Goal: Task Accomplishment & Management: Manage account settings

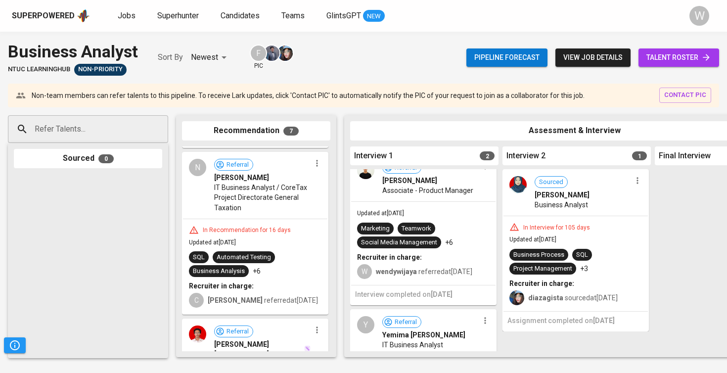
scroll to position [139, 0]
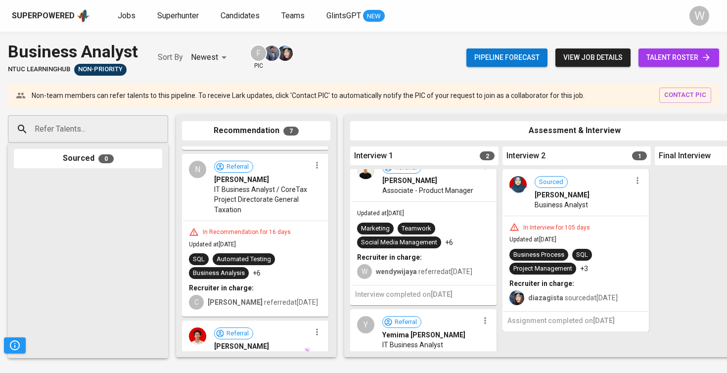
click at [654, 53] on span "talent roster" at bounding box center [679, 57] width 65 height 12
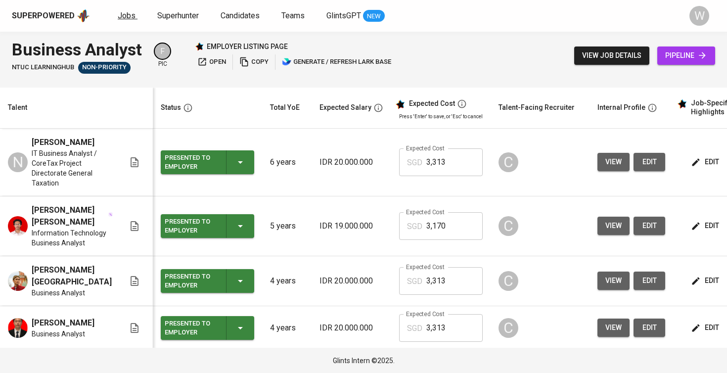
click at [121, 13] on span "Jobs" at bounding box center [127, 15] width 18 height 9
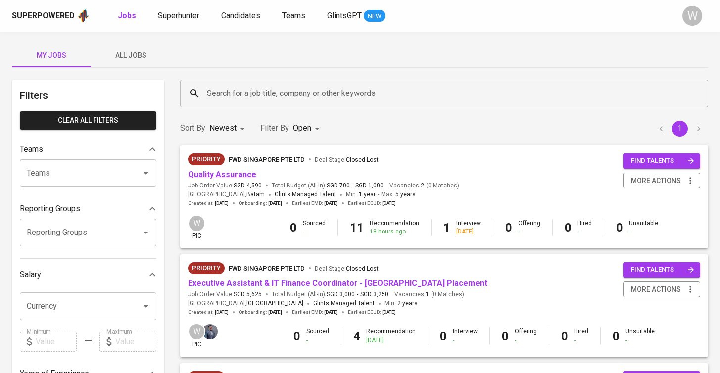
click at [228, 170] on link "Quality Assurance" at bounding box center [222, 174] width 68 height 9
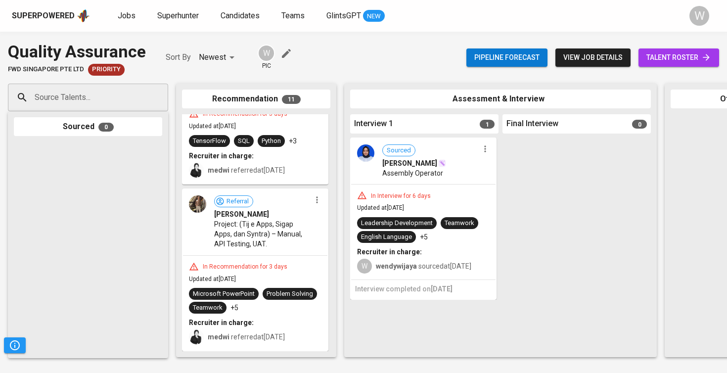
scroll to position [1197, 0]
click at [694, 56] on span "talent roster" at bounding box center [679, 57] width 65 height 12
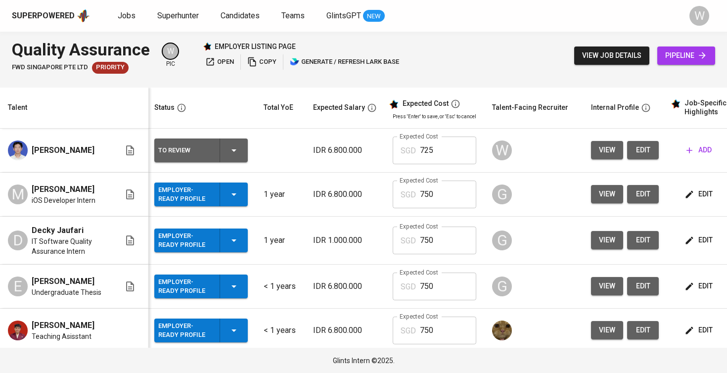
scroll to position [0, 2]
click at [134, 23] on div "Superpowered Jobs Superhunter Candidates Teams GlintsGPT NEW" at bounding box center [348, 15] width 672 height 15
click at [133, 18] on span "Jobs" at bounding box center [127, 15] width 18 height 9
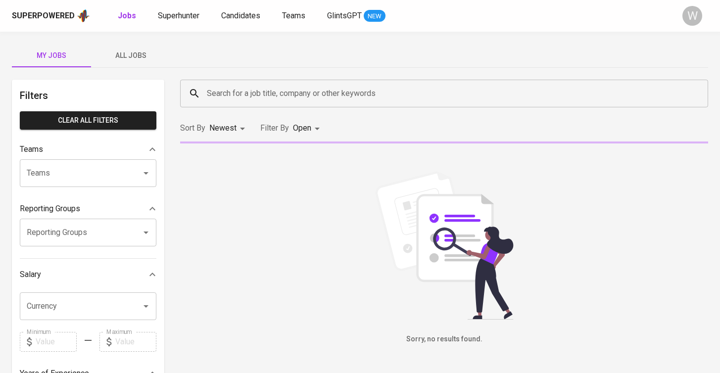
click at [124, 53] on span "All Jobs" at bounding box center [130, 55] width 67 height 12
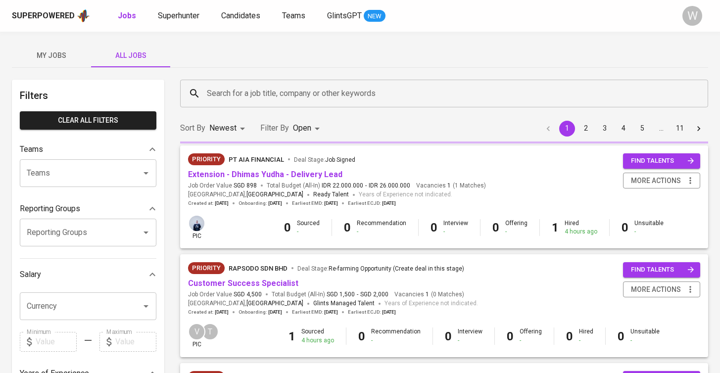
click at [197, 81] on div "Search for a job title, company or other keywords" at bounding box center [444, 94] width 528 height 28
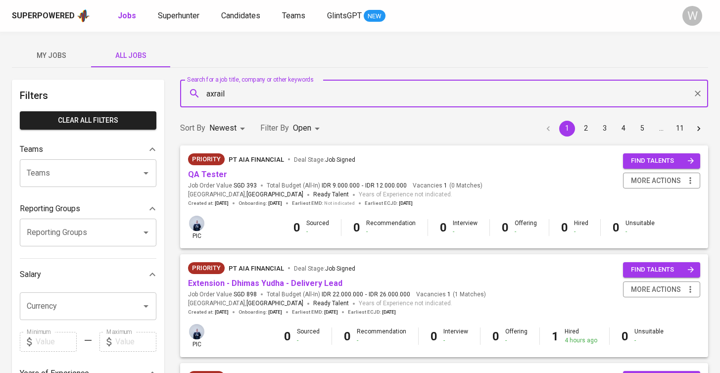
type input "axrail"
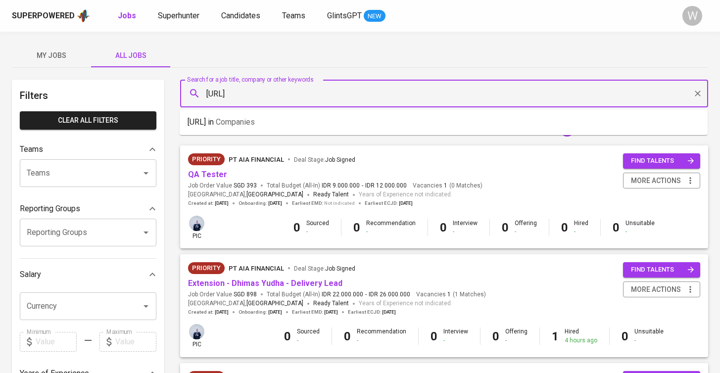
type input "[URL]"
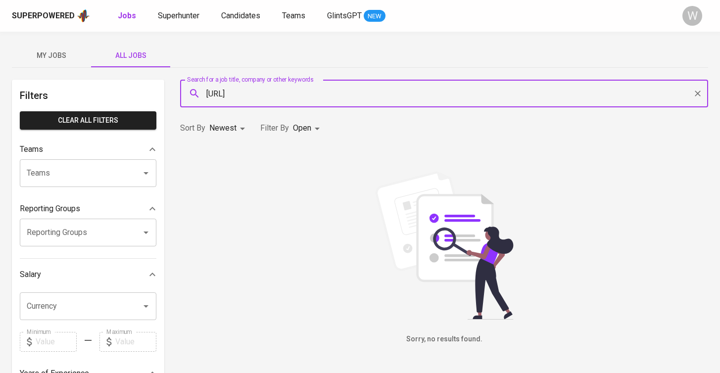
click at [297, 129] on body "Superpowered Jobs Superhunter Candidates Teams GlintsGPT NEW W My Jobs All Jobs…" at bounding box center [360, 337] width 720 height 675
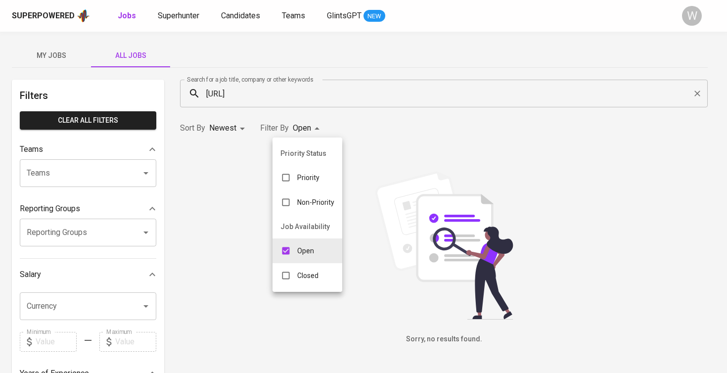
click at [312, 282] on div "Closed" at bounding box center [300, 275] width 54 height 19
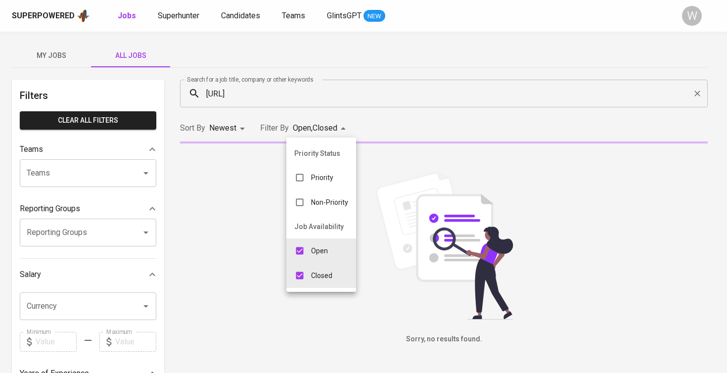
type input "OPEN,CLOSE"
checkbox input "true"
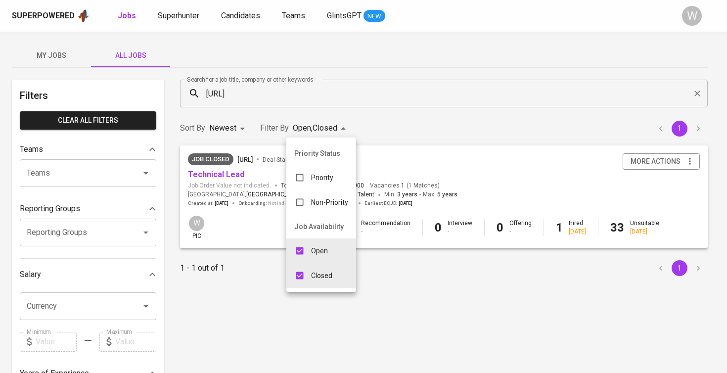
click at [228, 176] on div at bounding box center [363, 186] width 727 height 373
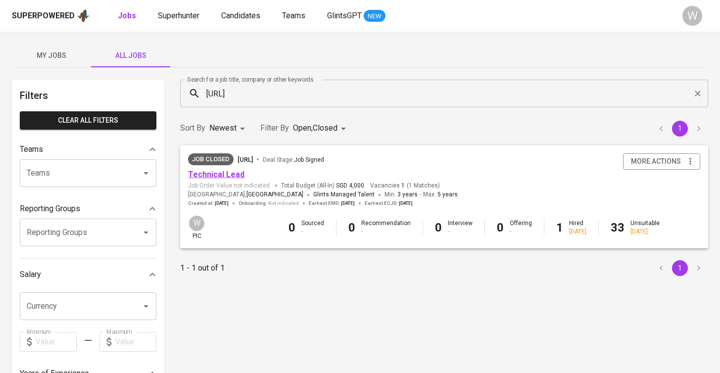
click at [226, 174] on link "Technical Lead" at bounding box center [216, 174] width 56 height 9
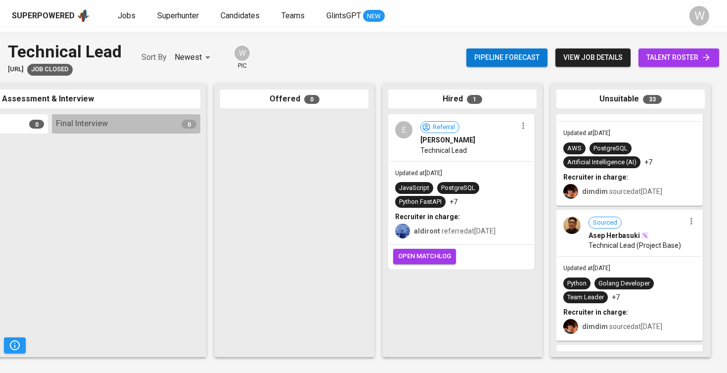
scroll to position [3359, 0]
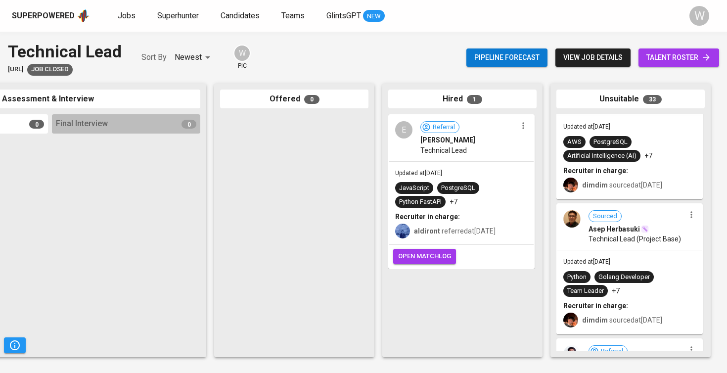
click at [605, 246] on div "Sourced Asep Herbasuki Technical Lead (Project Base)" at bounding box center [630, 227] width 144 height 46
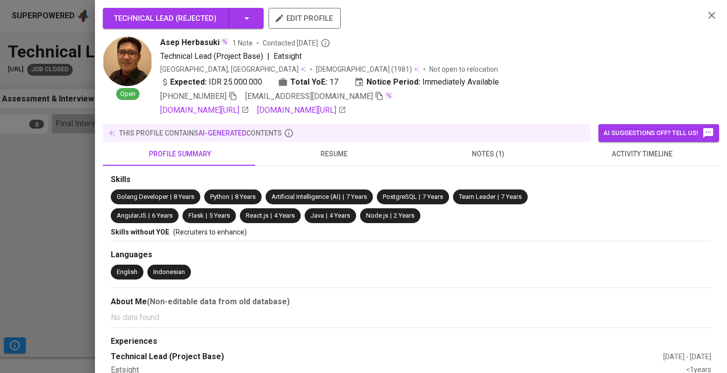
click at [328, 111] on link "github.com/shinichi20" at bounding box center [301, 110] width 89 height 12
click at [338, 148] on span "resume" at bounding box center [334, 154] width 142 height 12
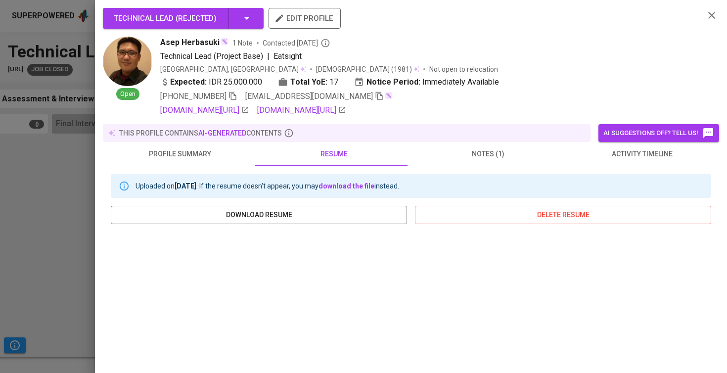
scroll to position [0, 0]
click at [55, 235] on div at bounding box center [363, 186] width 727 height 373
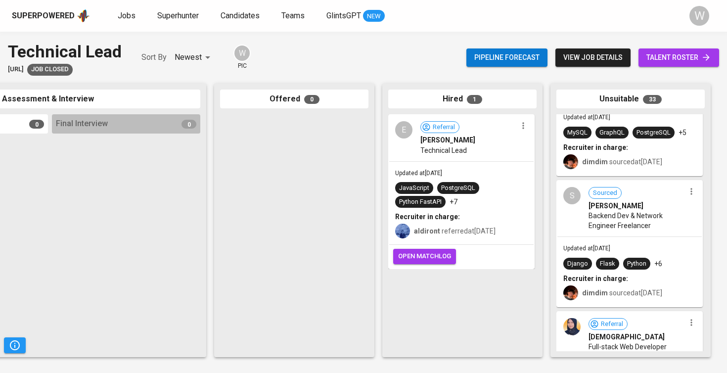
scroll to position [2567, 0]
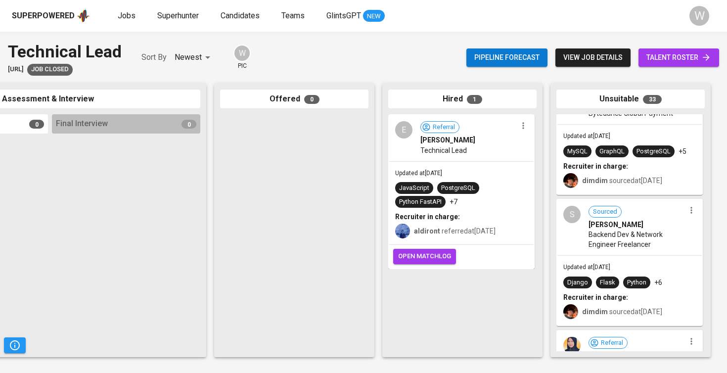
click at [597, 244] on span "Backend Dev & Network Engineer Freelancer" at bounding box center [637, 240] width 96 height 20
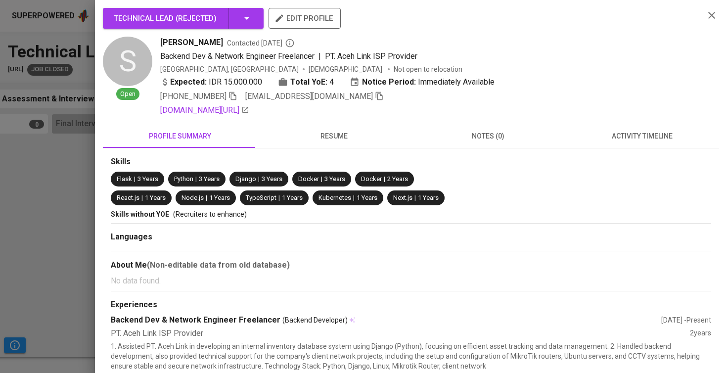
click at [241, 97] on div "+62 852-1388-5441 rzmobiledev@gmail.com" at bounding box center [272, 97] width 224 height 12
click at [237, 97] on icon "button" at bounding box center [233, 96] width 9 height 9
click at [67, 201] on div at bounding box center [363, 186] width 727 height 373
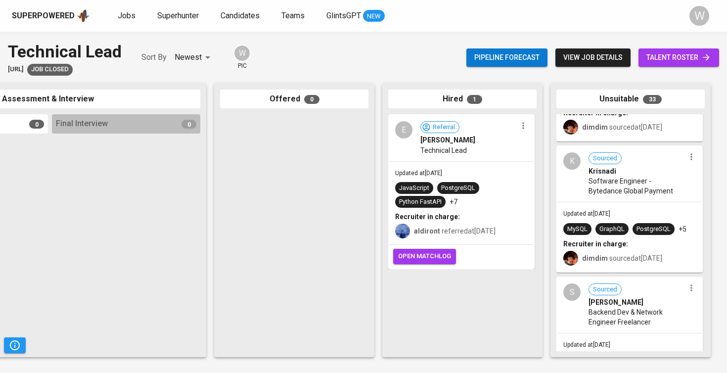
scroll to position [2427, 0]
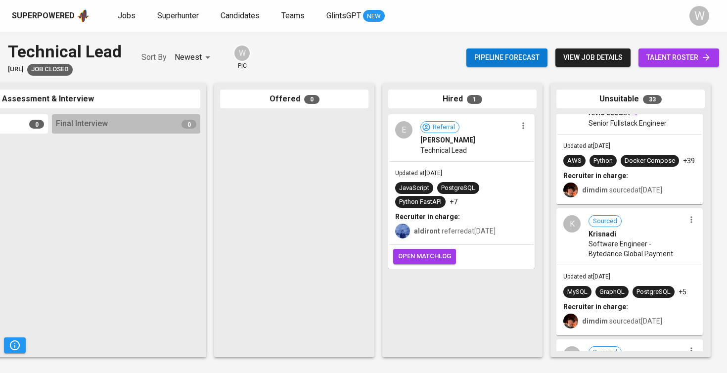
click at [586, 247] on div "K Sourced Krisnadi Software Engineer - Bytedance Global Payment" at bounding box center [630, 236] width 144 height 55
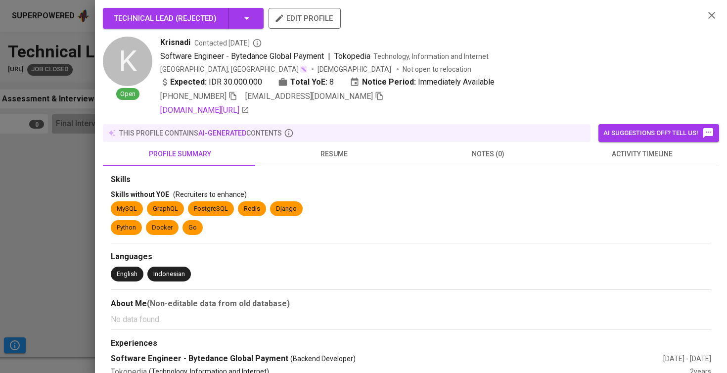
click at [324, 144] on button "resume" at bounding box center [334, 154] width 154 height 24
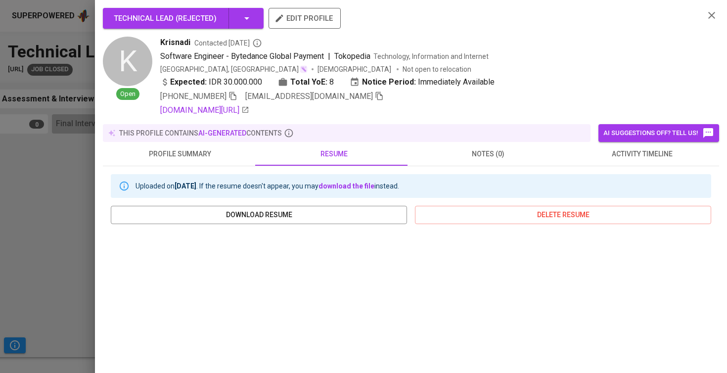
scroll to position [0, 0]
click at [249, 104] on link "linkedin.com/in/krisnadi-krisnadi-039b4a145" at bounding box center [204, 110] width 89 height 12
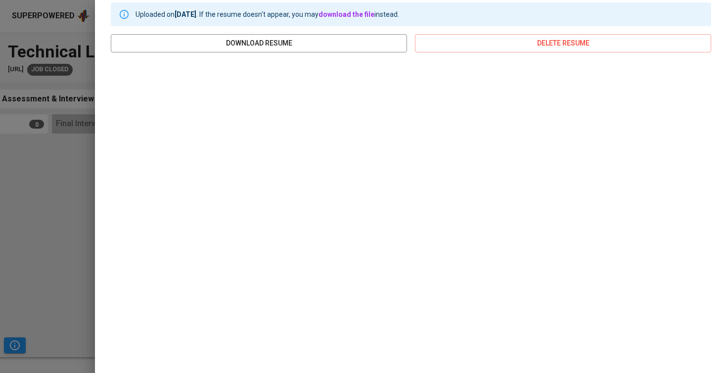
scroll to position [171, 0]
click at [68, 245] on div at bounding box center [363, 186] width 727 height 373
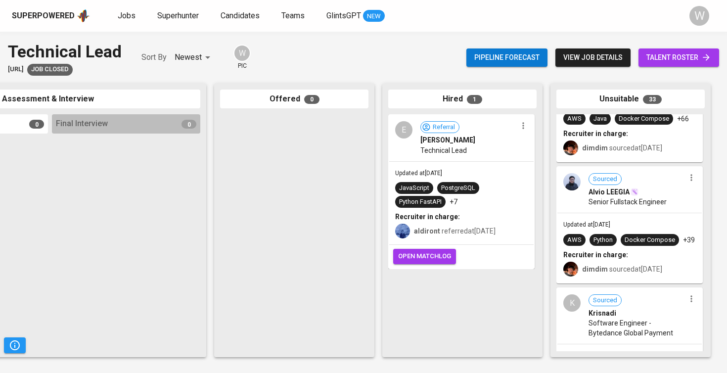
scroll to position [2364, 0]
click at [612, 230] on div "Updated at Apr 11, 2025 AWS Python Docker Compose +39 Recruiter in charge: dimd…" at bounding box center [630, 248] width 144 height 69
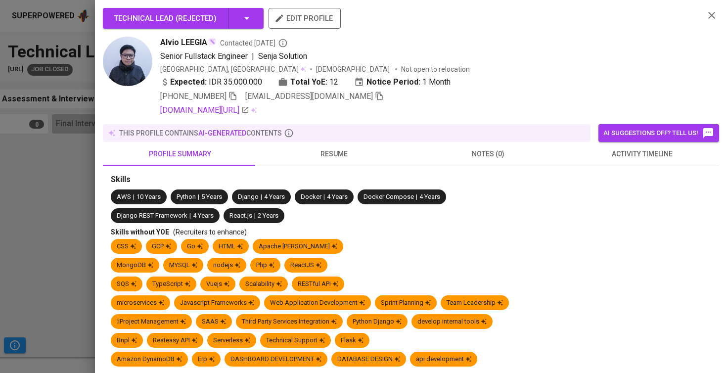
click at [306, 148] on span "resume" at bounding box center [334, 154] width 142 height 12
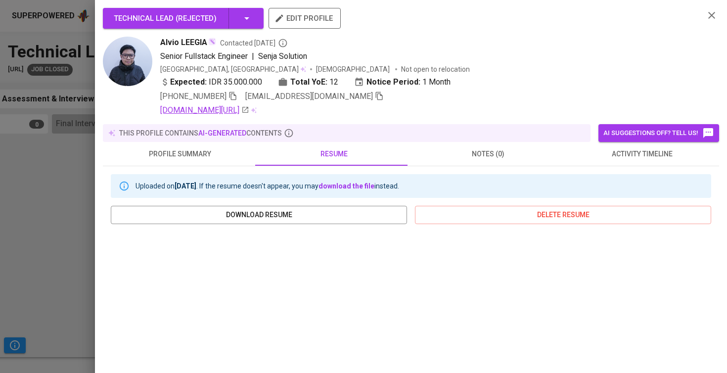
click at [222, 111] on link "linkedin.com/in/rizky-alvio-leegia" at bounding box center [204, 110] width 89 height 12
click at [17, 212] on div at bounding box center [363, 186] width 727 height 373
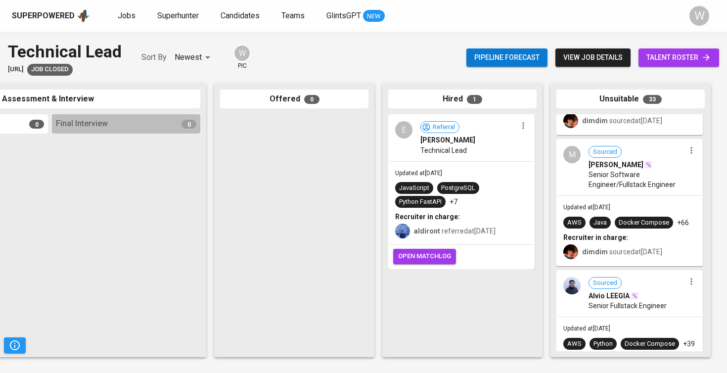
scroll to position [2251, 0]
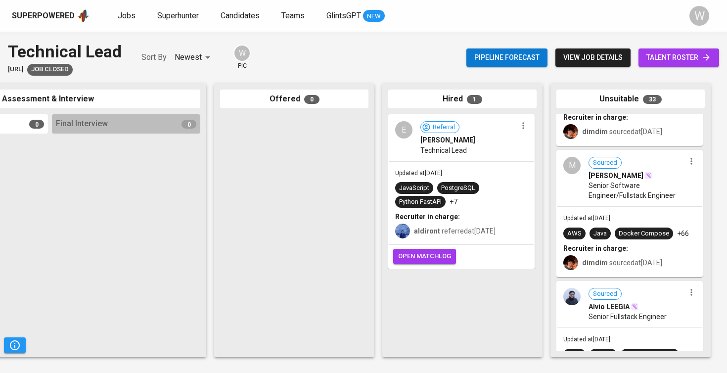
click at [660, 203] on div "M Sourced Muhamad Iqbal Senior Software Engineer/Fullstack Engineer" at bounding box center [630, 178] width 144 height 55
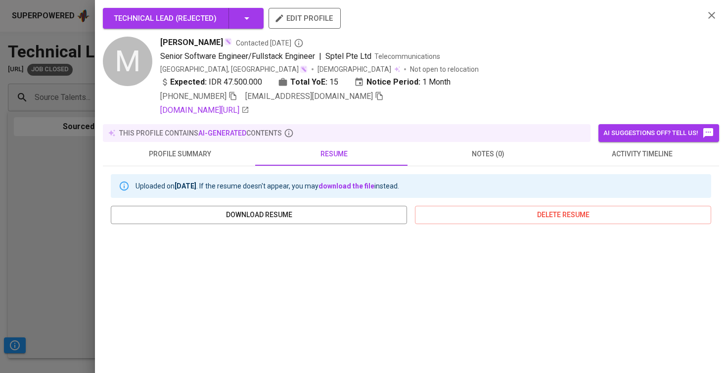
scroll to position [171, 0]
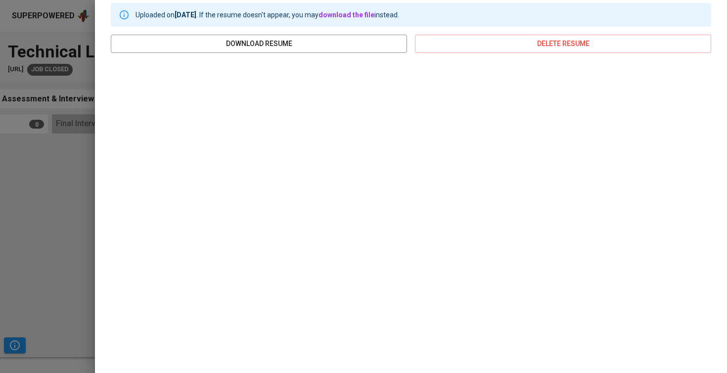
click at [53, 202] on div at bounding box center [363, 186] width 727 height 373
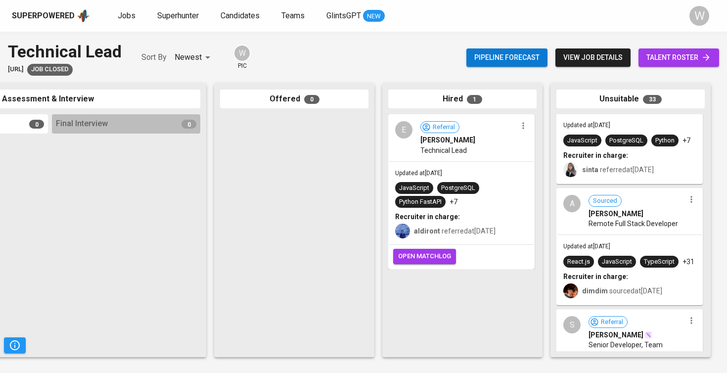
scroll to position [1306, 0]
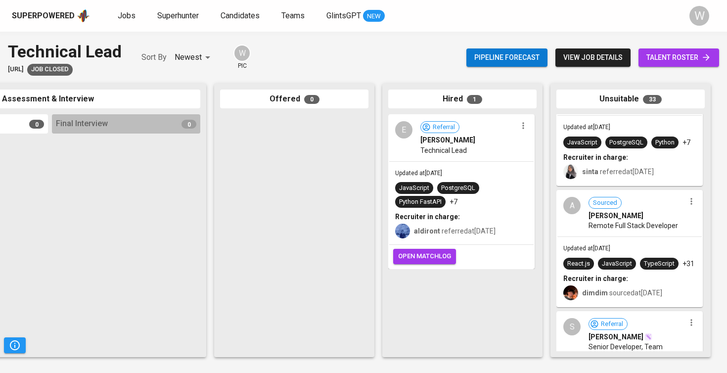
click at [611, 252] on span "Updated at Apr 27, 2025" at bounding box center [587, 248] width 47 height 7
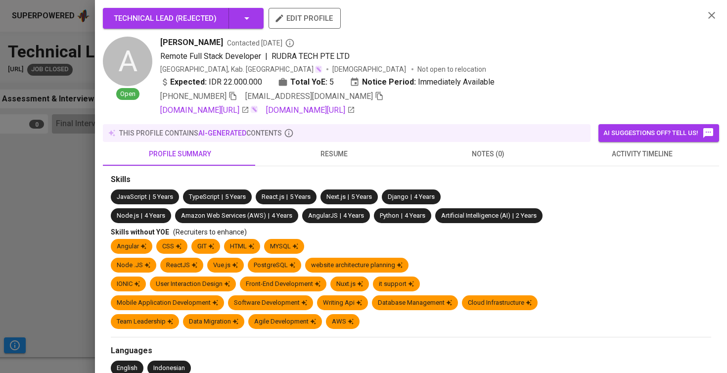
click at [354, 112] on link "github.com/andikaherup" at bounding box center [310, 110] width 89 height 12
click at [325, 157] on span "resume" at bounding box center [334, 154] width 142 height 12
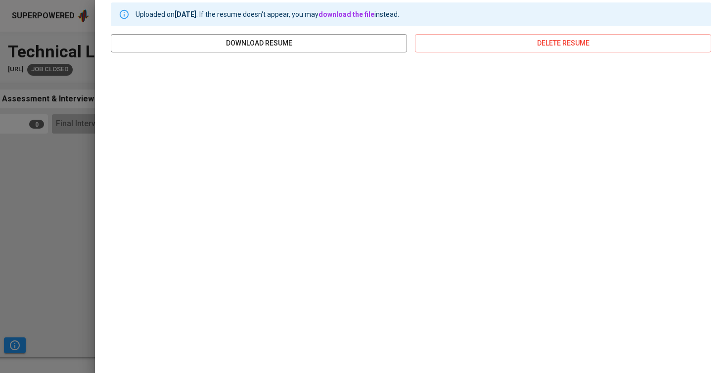
scroll to position [171, 0]
click at [77, 177] on div at bounding box center [363, 186] width 727 height 373
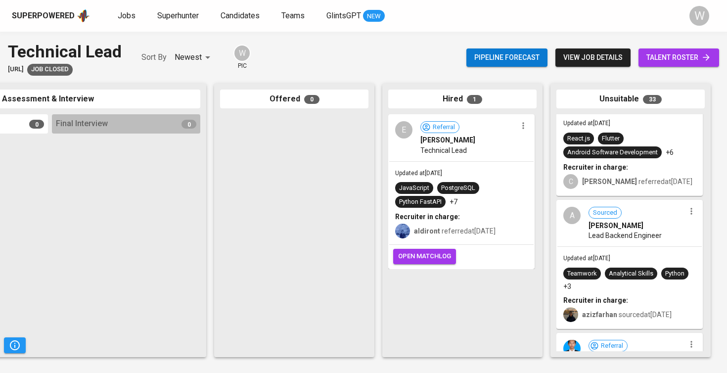
scroll to position [768, 0]
click at [649, 241] on span "Lead Backend Engineer" at bounding box center [625, 236] width 73 height 10
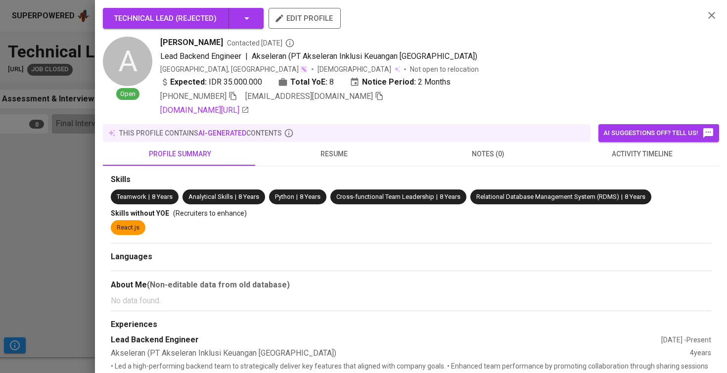
click at [360, 163] on button "resume" at bounding box center [334, 154] width 154 height 24
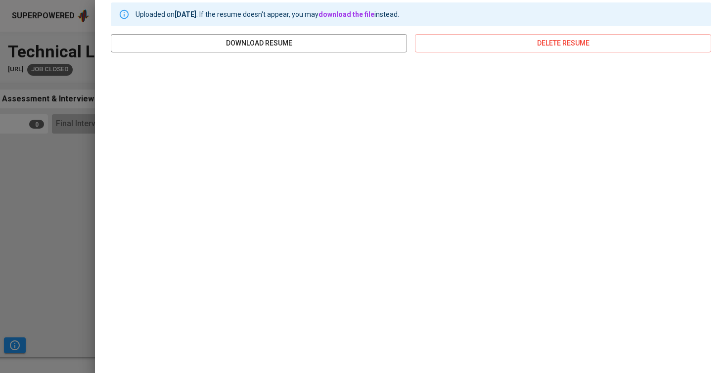
scroll to position [171, 0]
click at [50, 213] on div at bounding box center [363, 186] width 727 height 373
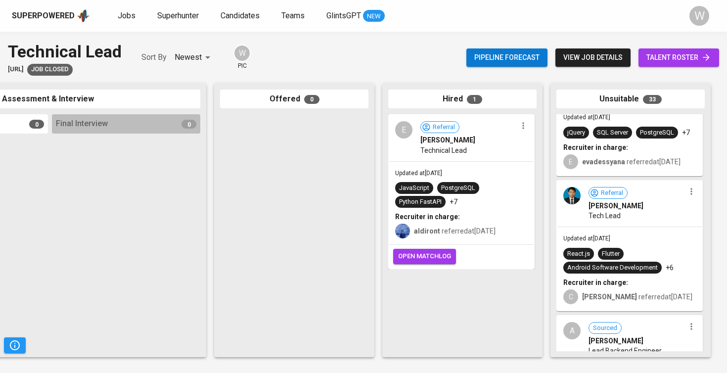
scroll to position [609, 0]
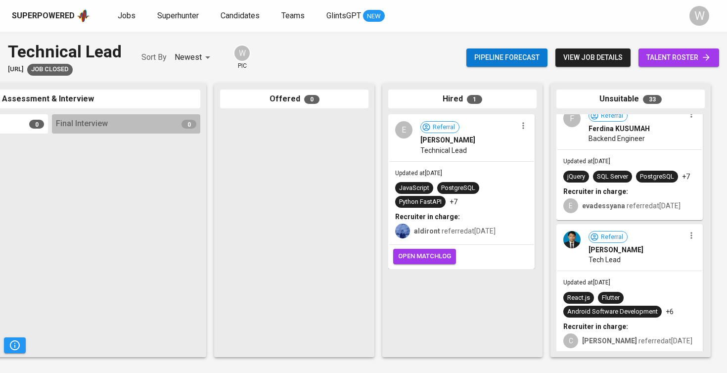
click at [653, 294] on div "Updated at May 17, 2025 React.js Flutter Android Software Development +6 Recrui…" at bounding box center [630, 312] width 144 height 83
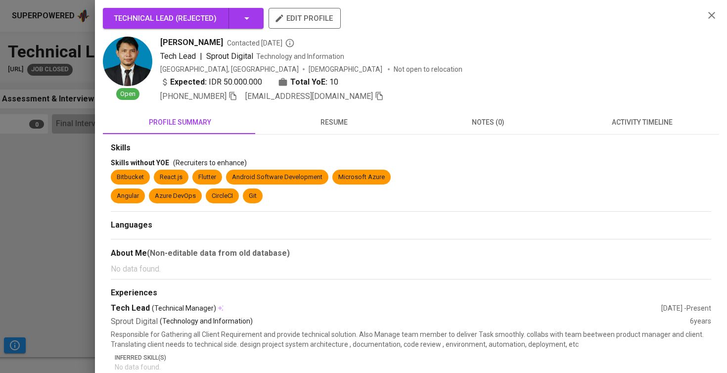
click at [75, 181] on div at bounding box center [363, 186] width 727 height 373
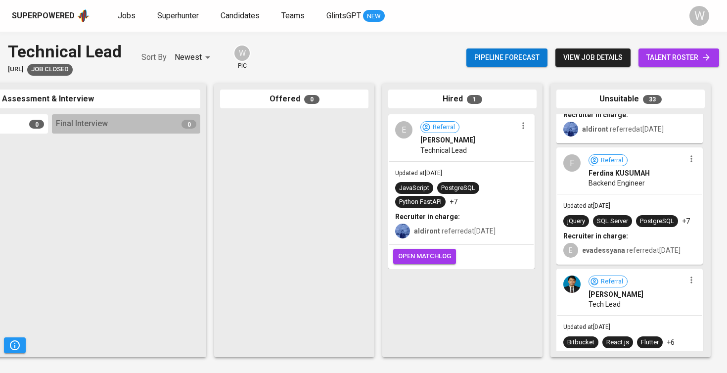
scroll to position [545, 0]
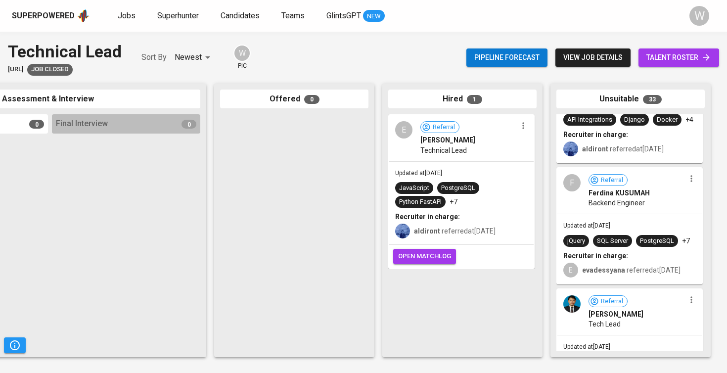
click at [660, 198] on div "Ferdina KUSUMAH" at bounding box center [637, 193] width 96 height 10
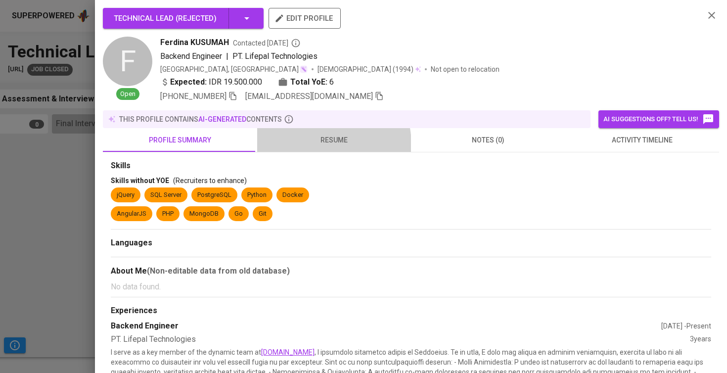
click at [319, 144] on span "resume" at bounding box center [334, 140] width 142 height 12
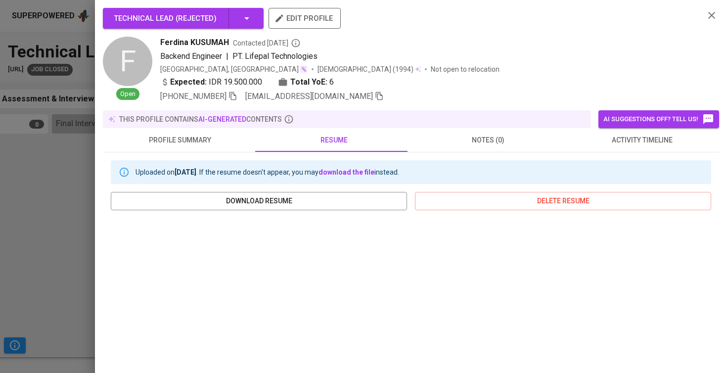
scroll to position [0, 0]
click at [173, 141] on span "profile summary" at bounding box center [180, 140] width 142 height 12
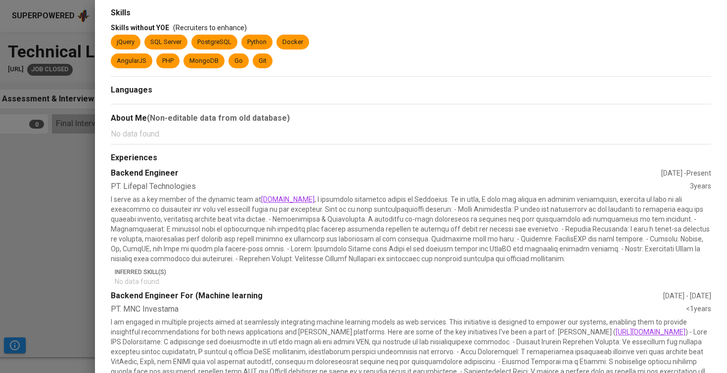
scroll to position [55, 0]
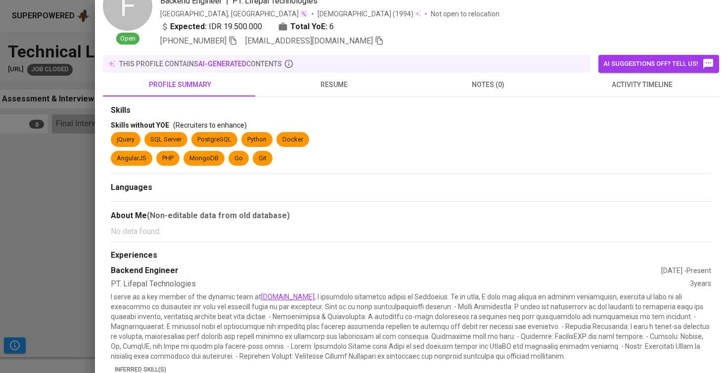
click at [338, 80] on span "resume" at bounding box center [334, 85] width 142 height 12
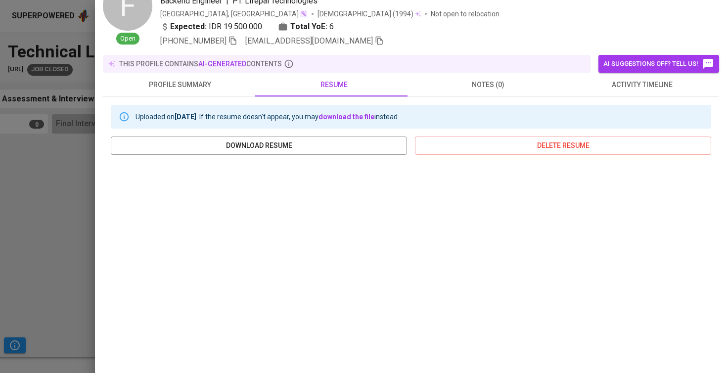
click at [66, 187] on div at bounding box center [363, 186] width 727 height 373
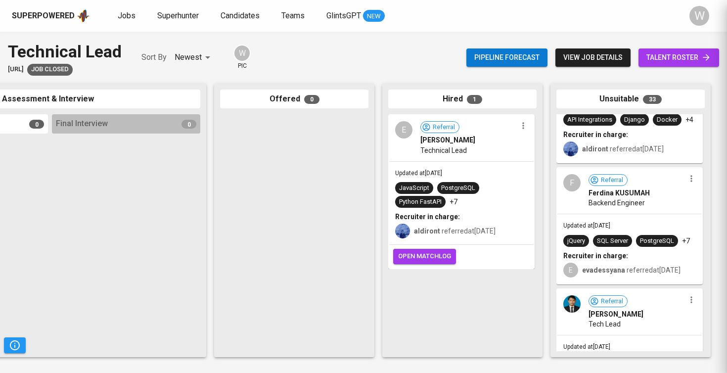
scroll to position [0, 0]
click at [655, 73] on div "Pipeline forecast view job details talent roster" at bounding box center [593, 58] width 253 height 36
click at [656, 65] on link "talent roster" at bounding box center [679, 57] width 81 height 18
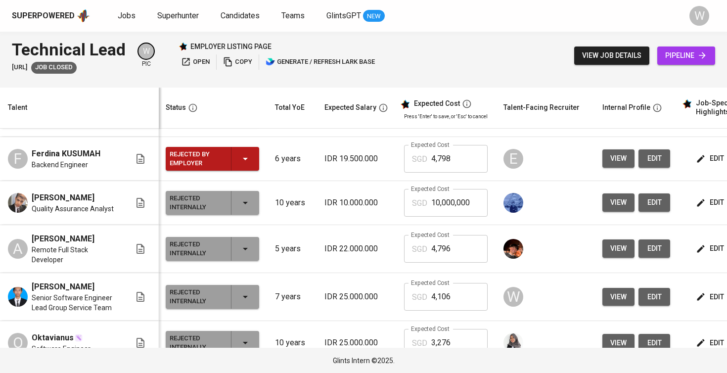
scroll to position [605, 1]
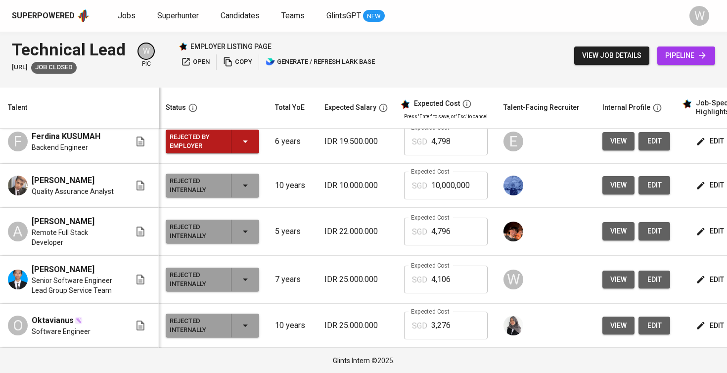
click at [694, 150] on button "edit" at bounding box center [711, 141] width 34 height 18
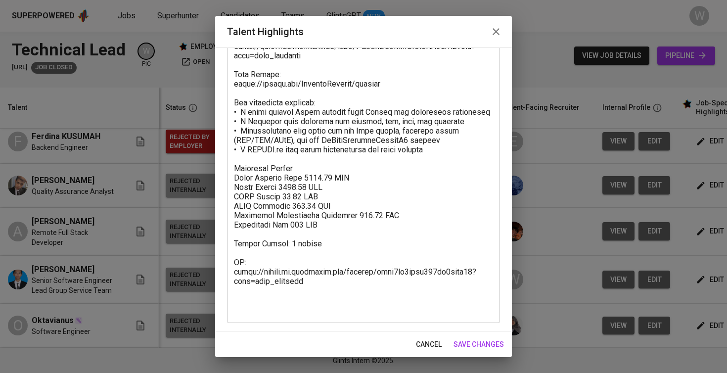
scroll to position [259, 0]
click at [498, 346] on span "save changes" at bounding box center [479, 344] width 50 height 12
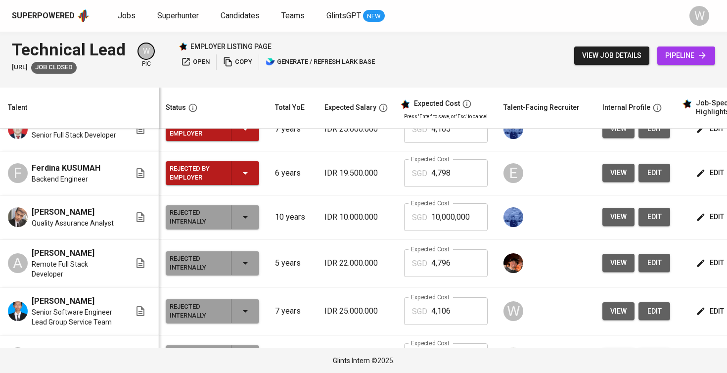
scroll to position [380, 1]
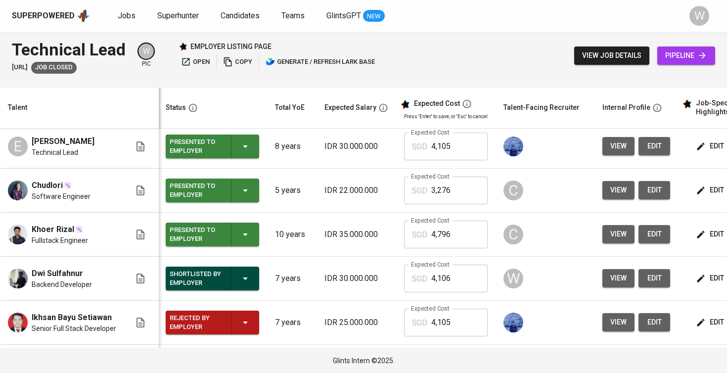
click at [611, 193] on span "view" at bounding box center [619, 190] width 16 height 12
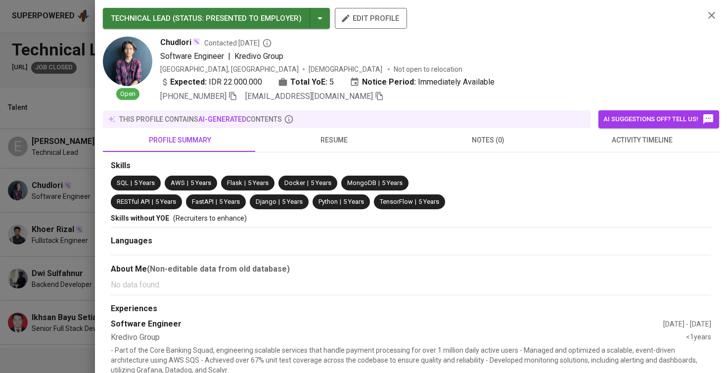
click at [324, 125] on div "this profile contains AI-generated contents" at bounding box center [347, 119] width 488 height 18
click at [324, 135] on span "resume" at bounding box center [334, 140] width 142 height 12
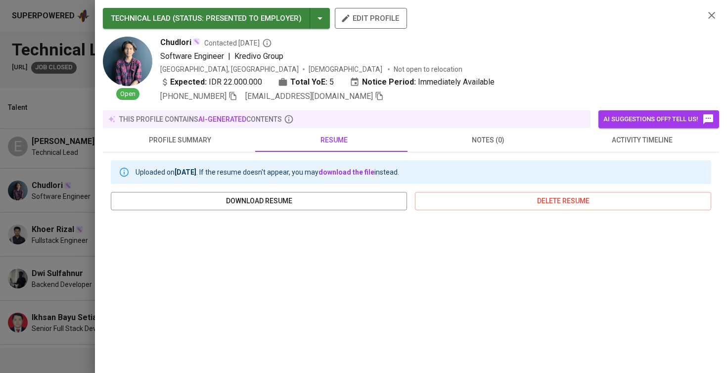
click at [71, 266] on div at bounding box center [363, 186] width 727 height 373
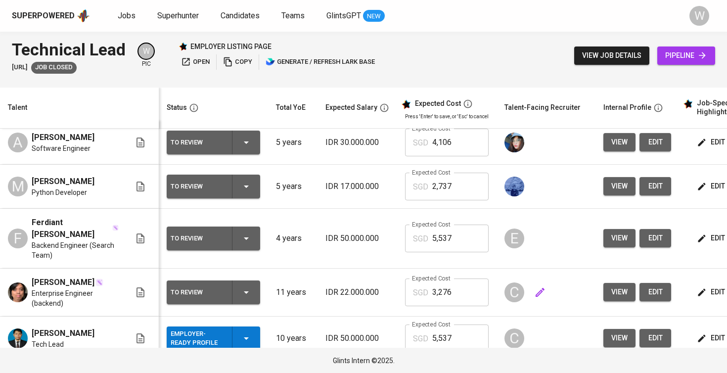
scroll to position [2, 0]
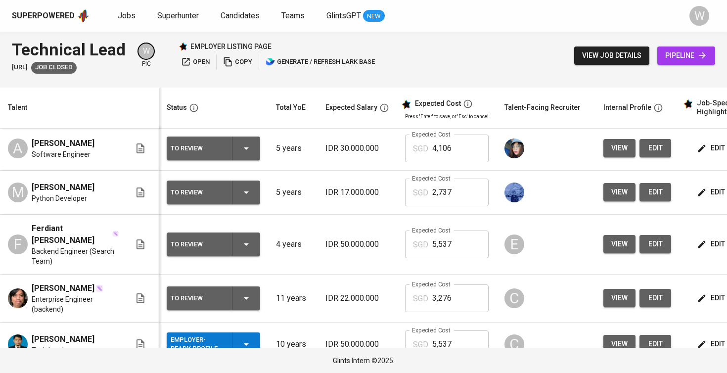
click at [614, 301] on span "view" at bounding box center [620, 298] width 16 height 12
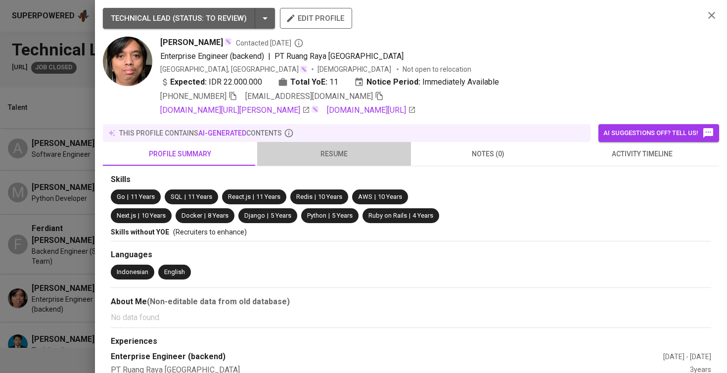
click at [347, 149] on span "resume" at bounding box center [334, 154] width 142 height 12
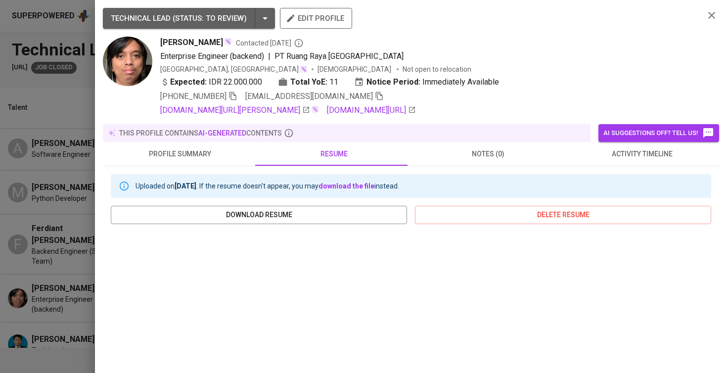
click at [346, 160] on button "resume" at bounding box center [334, 154] width 154 height 24
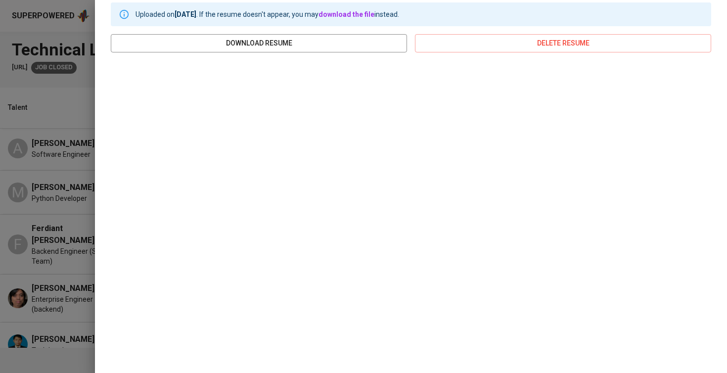
scroll to position [171, 0]
click at [27, 173] on div at bounding box center [363, 186] width 727 height 373
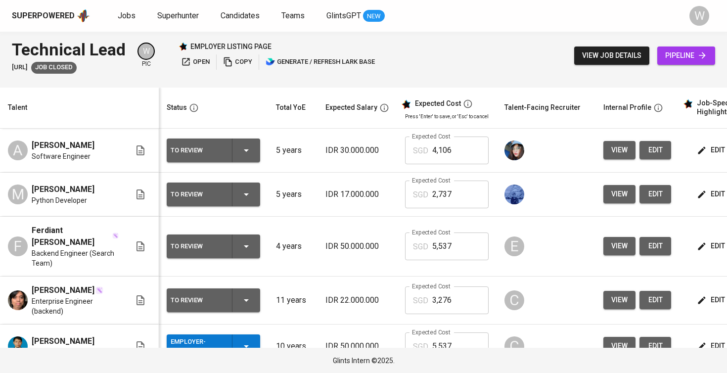
scroll to position [0, 0]
click at [612, 196] on span "view" at bounding box center [620, 194] width 16 height 12
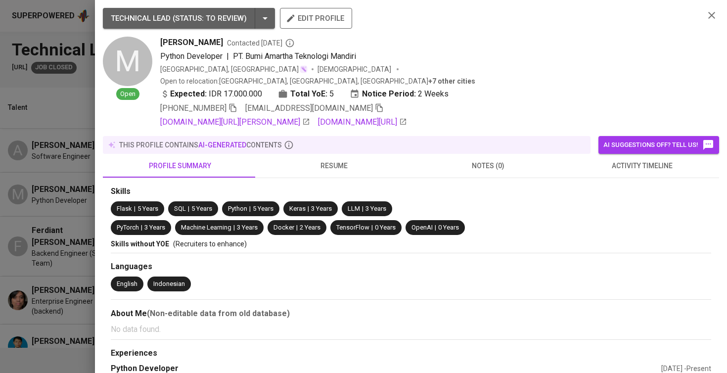
click at [328, 160] on span "resume" at bounding box center [334, 166] width 142 height 12
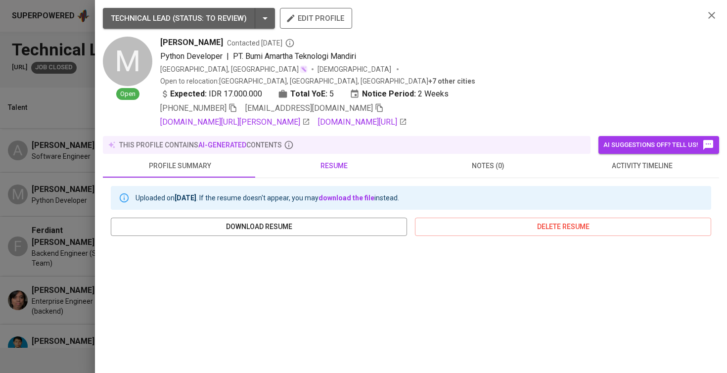
click at [328, 163] on button "resume" at bounding box center [334, 166] width 154 height 24
click at [264, 116] on link "[DOMAIN_NAME][URL][PERSON_NAME]" at bounding box center [235, 122] width 150 height 12
click at [43, 193] on div at bounding box center [363, 186] width 727 height 373
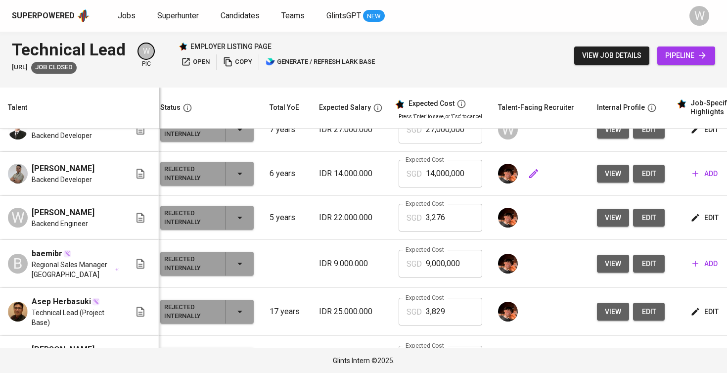
scroll to position [0, 8]
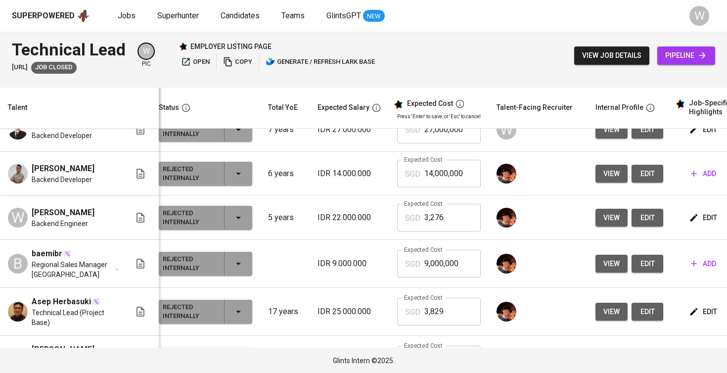
click at [604, 180] on span "view" at bounding box center [612, 174] width 16 height 12
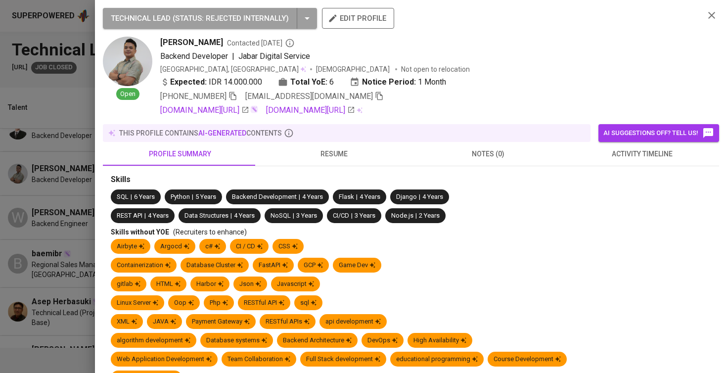
click at [307, 149] on span "resume" at bounding box center [334, 154] width 142 height 12
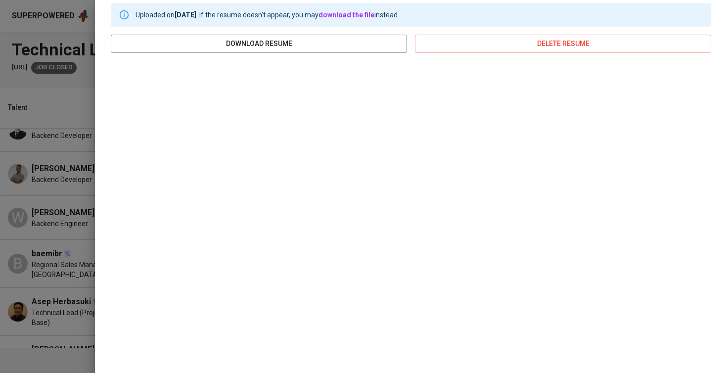
scroll to position [13, 0]
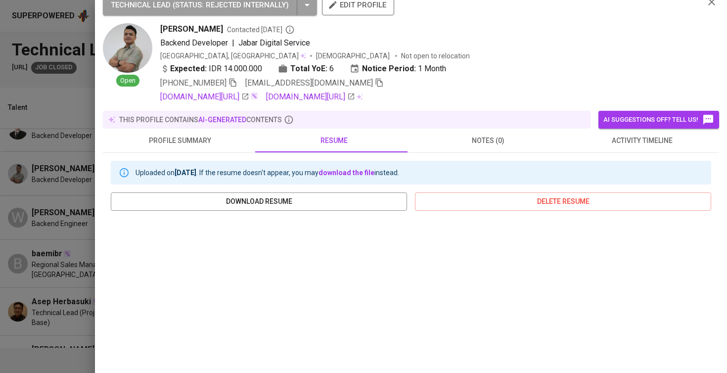
click at [631, 131] on button "activity timeline" at bounding box center [643, 141] width 154 height 24
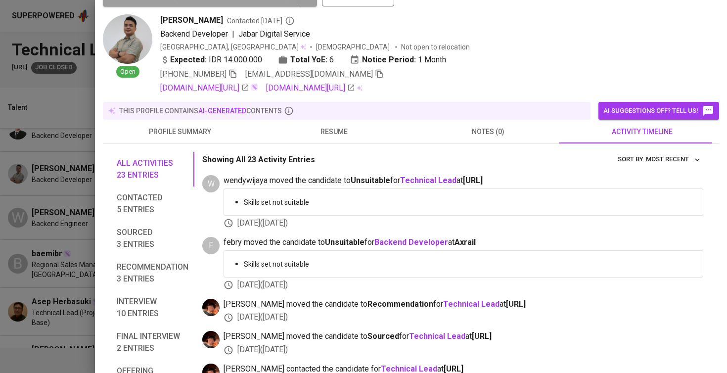
scroll to position [23, 0]
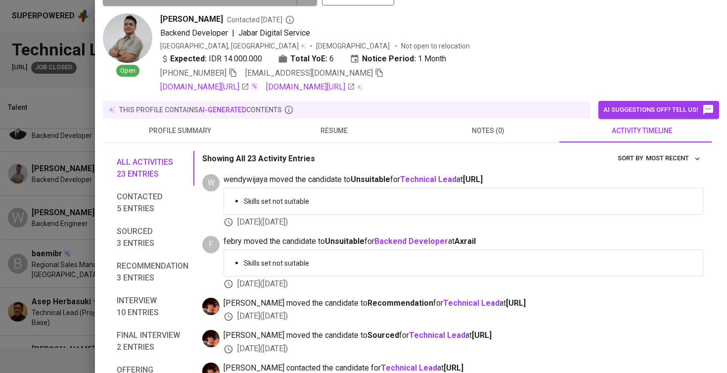
click at [79, 182] on div at bounding box center [363, 186] width 727 height 373
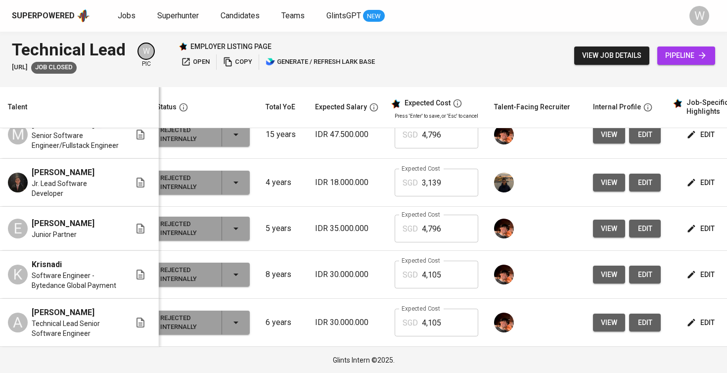
scroll to position [0, 0]
click at [601, 325] on span "view" at bounding box center [609, 323] width 16 height 12
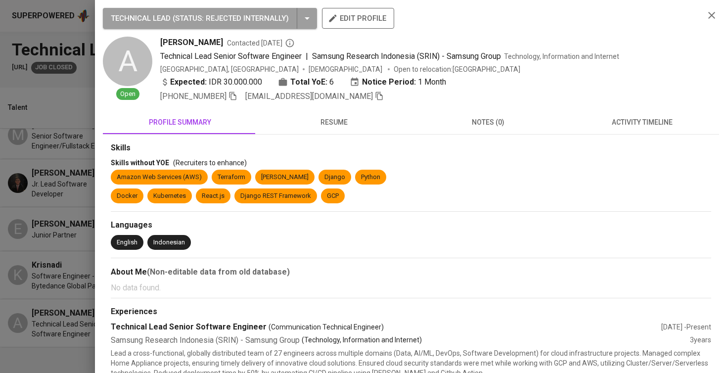
click at [353, 129] on button "resume" at bounding box center [334, 122] width 154 height 24
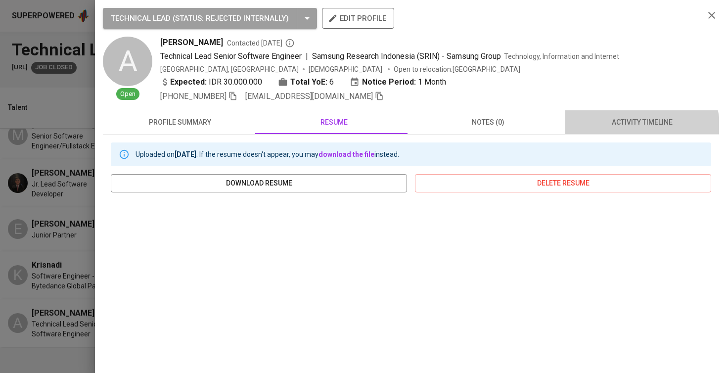
click at [611, 131] on button "activity timeline" at bounding box center [643, 122] width 154 height 24
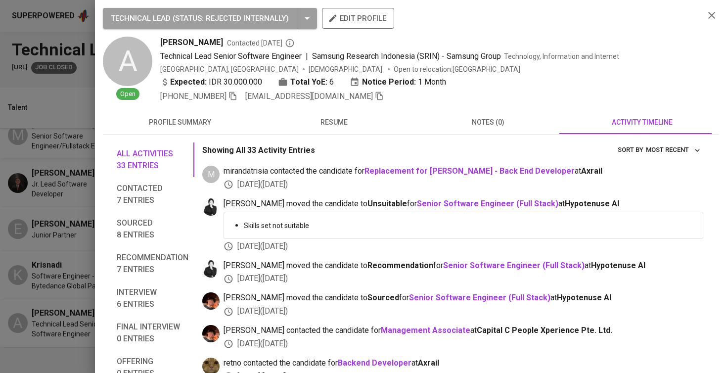
click at [353, 113] on button "resume" at bounding box center [334, 122] width 154 height 24
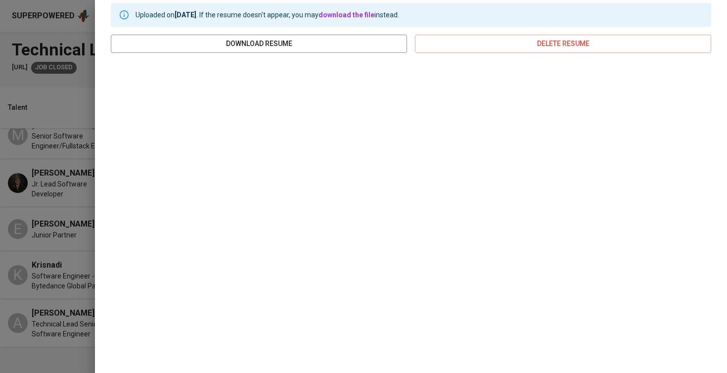
scroll to position [140, 0]
click at [13, 178] on div at bounding box center [363, 186] width 727 height 373
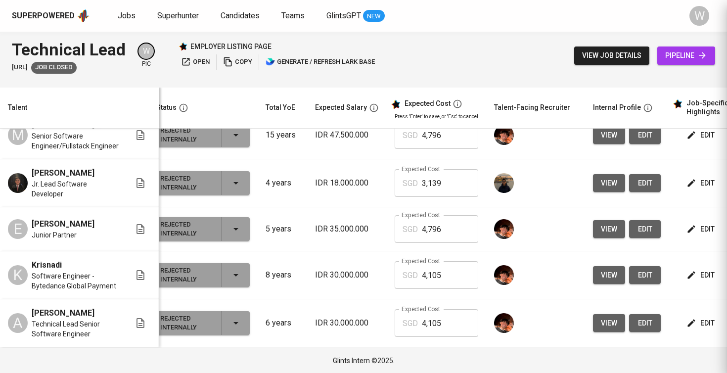
scroll to position [0, 0]
click at [442, 0] on div "Superpowered Jobs Superhunter Candidates Teams GlintsGPT NEW W" at bounding box center [363, 16] width 727 height 32
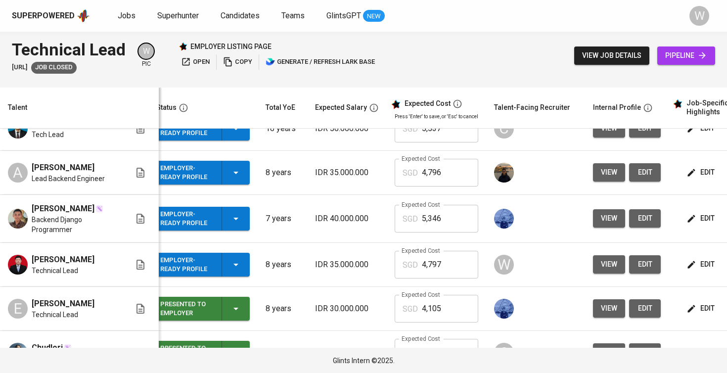
scroll to position [264, 10]
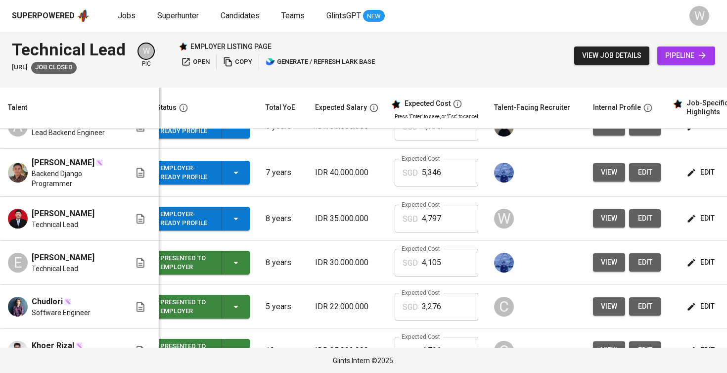
click at [602, 177] on span "view" at bounding box center [609, 172] width 16 height 12
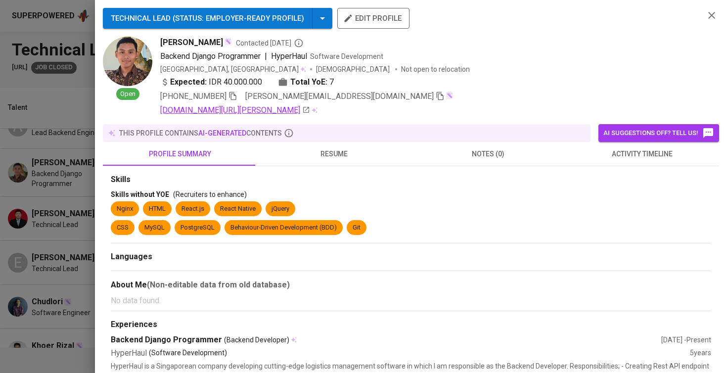
click at [248, 113] on link "[DOMAIN_NAME][URL][PERSON_NAME]" at bounding box center [235, 110] width 150 height 12
click at [309, 157] on span "resume" at bounding box center [334, 154] width 142 height 12
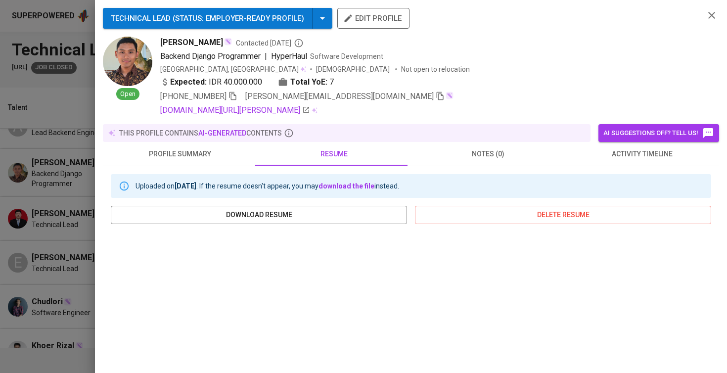
click at [66, 199] on div at bounding box center [363, 186] width 727 height 373
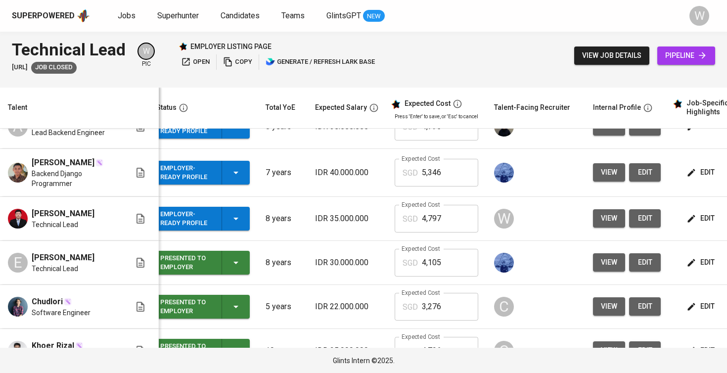
click at [27, 230] on div "[PERSON_NAME] Technical Lead" at bounding box center [69, 219] width 123 height 22
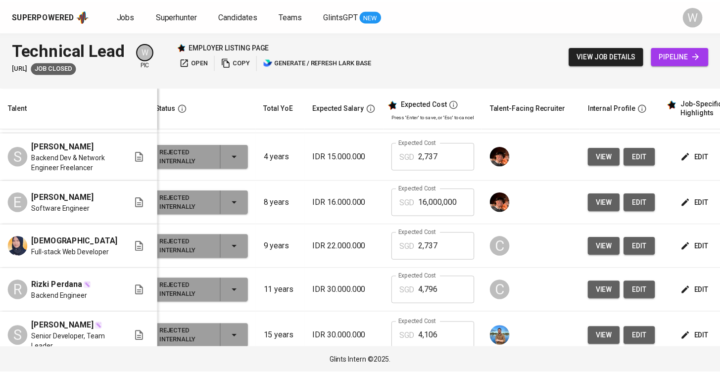
scroll to position [1202, 10]
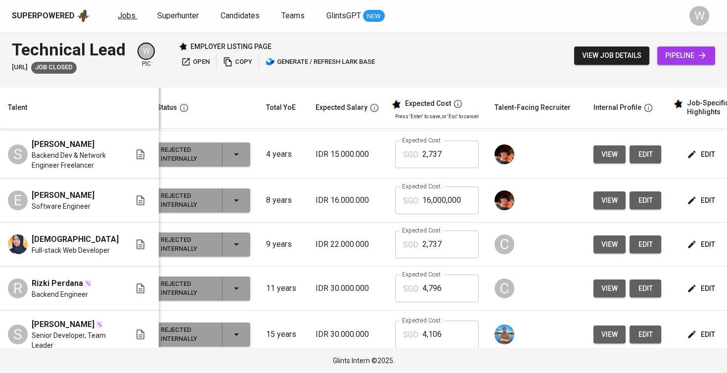
click at [128, 21] on link "Jobs" at bounding box center [128, 16] width 20 height 12
